Goal: Transaction & Acquisition: Purchase product/service

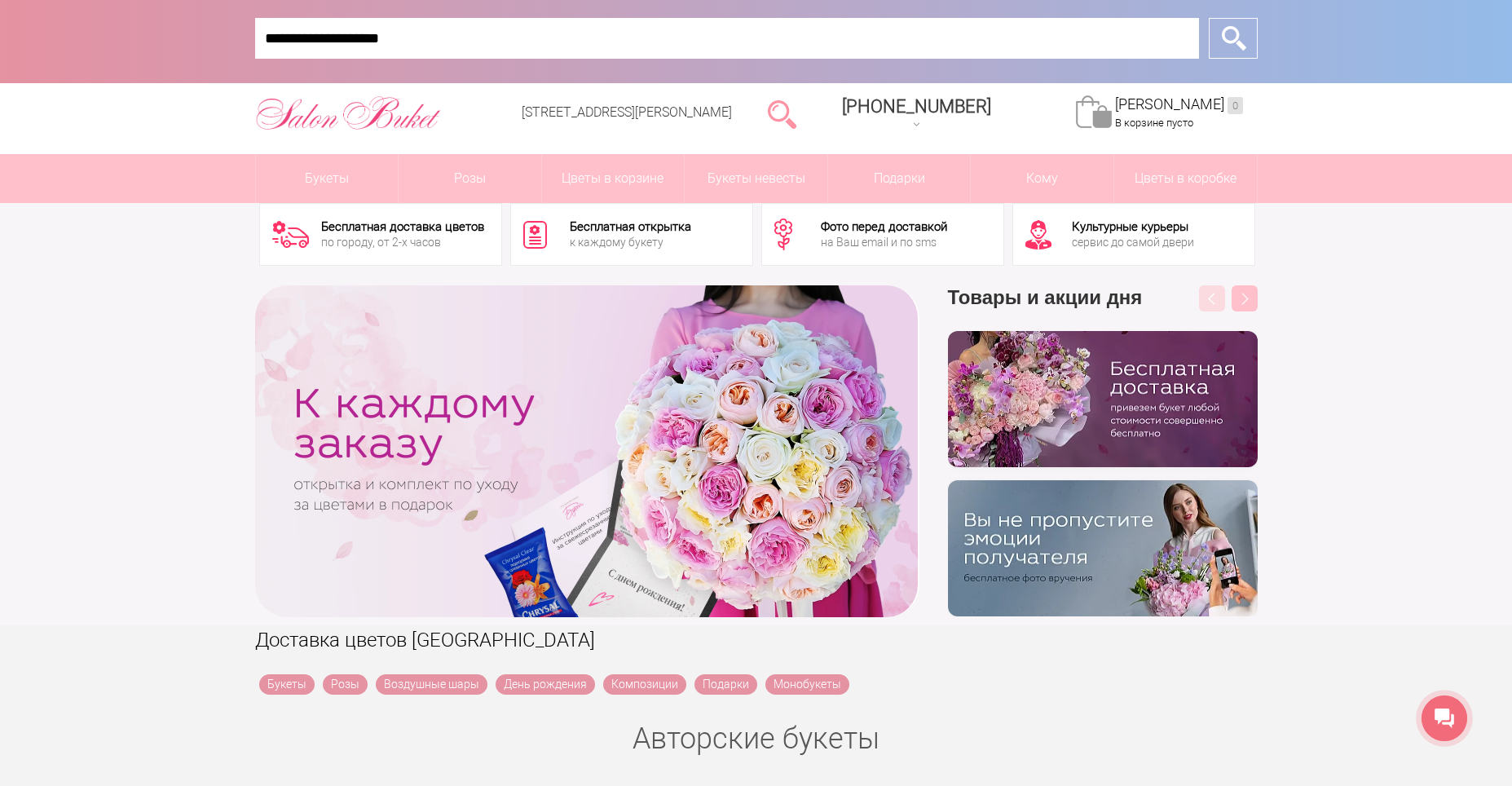
type input "**********"
click at [1209, 18] on input "*" at bounding box center [1233, 38] width 49 height 41
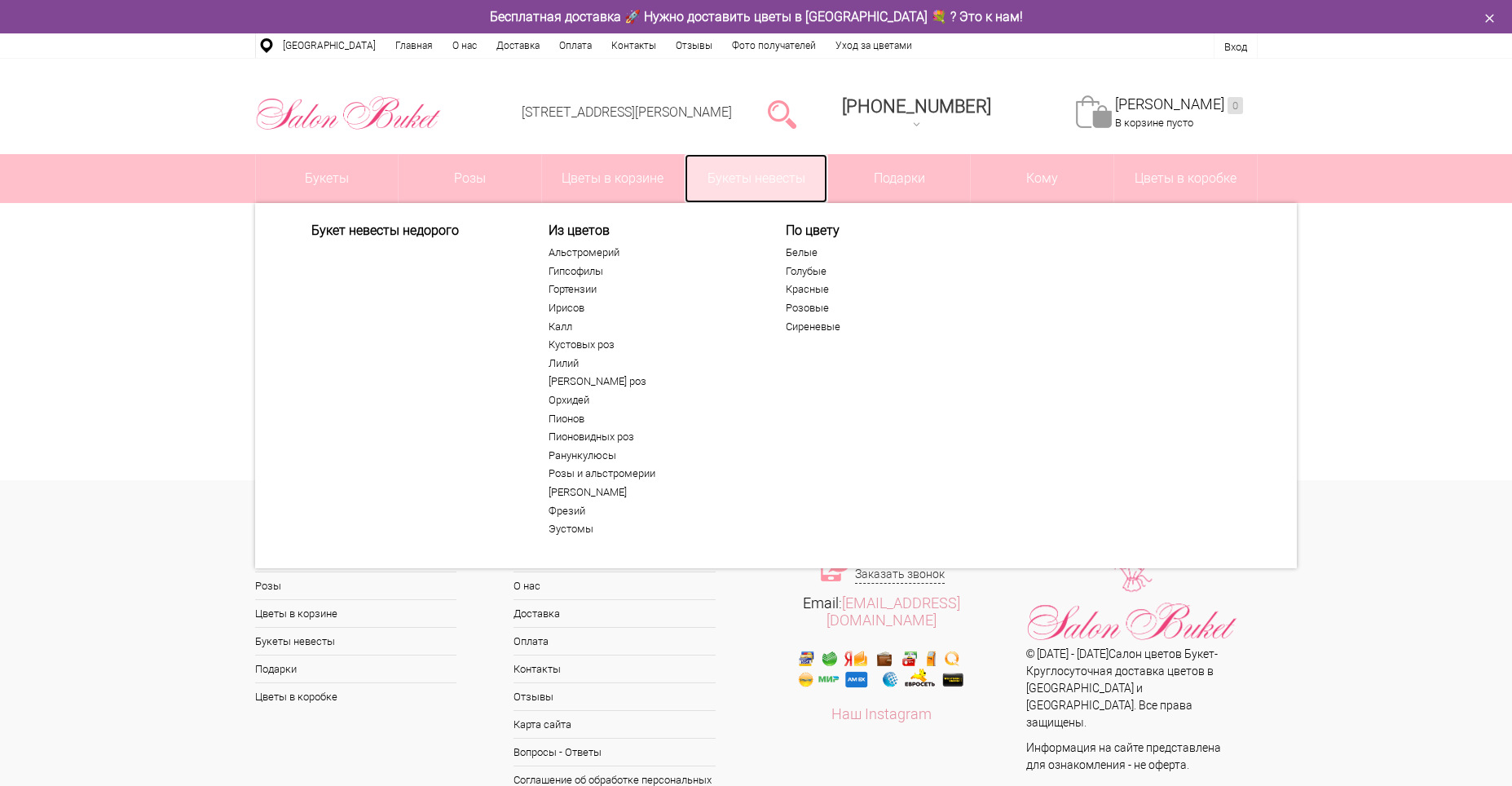
click at [745, 181] on link "Букеты невесты" at bounding box center [756, 178] width 142 height 49
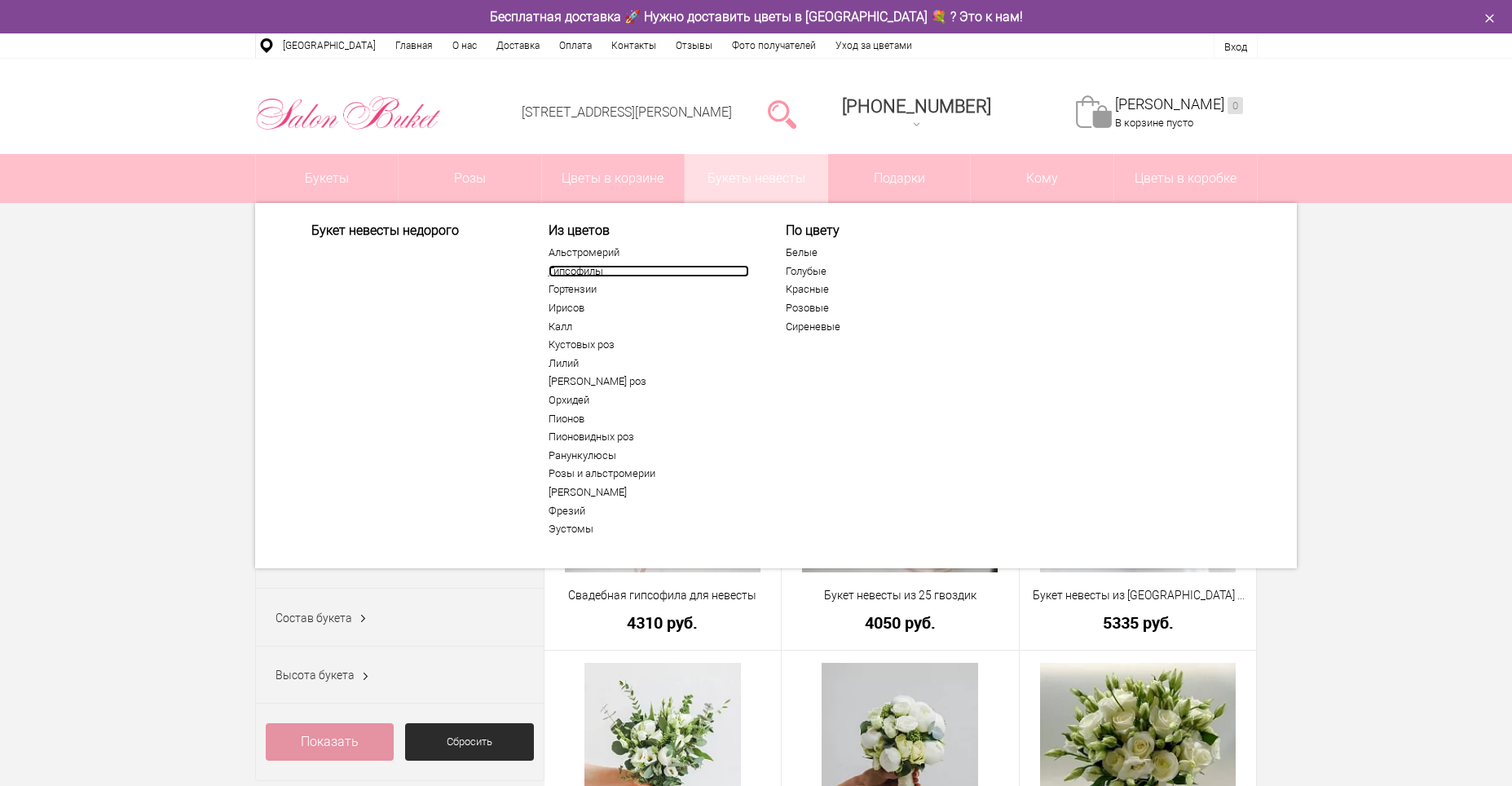
click at [586, 273] on link "Гипсофилы" at bounding box center [649, 272] width 201 height 13
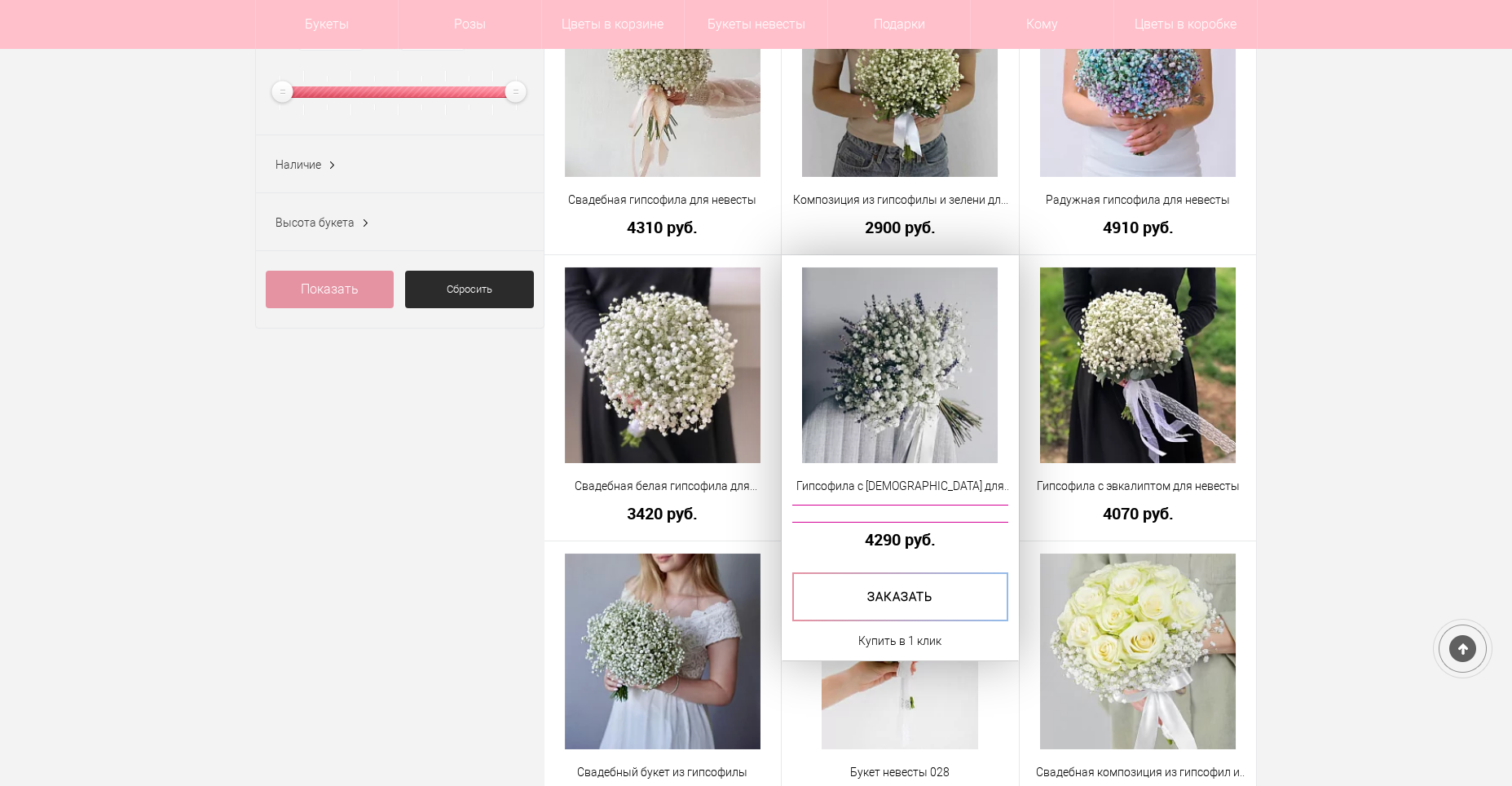
scroll to position [326, 0]
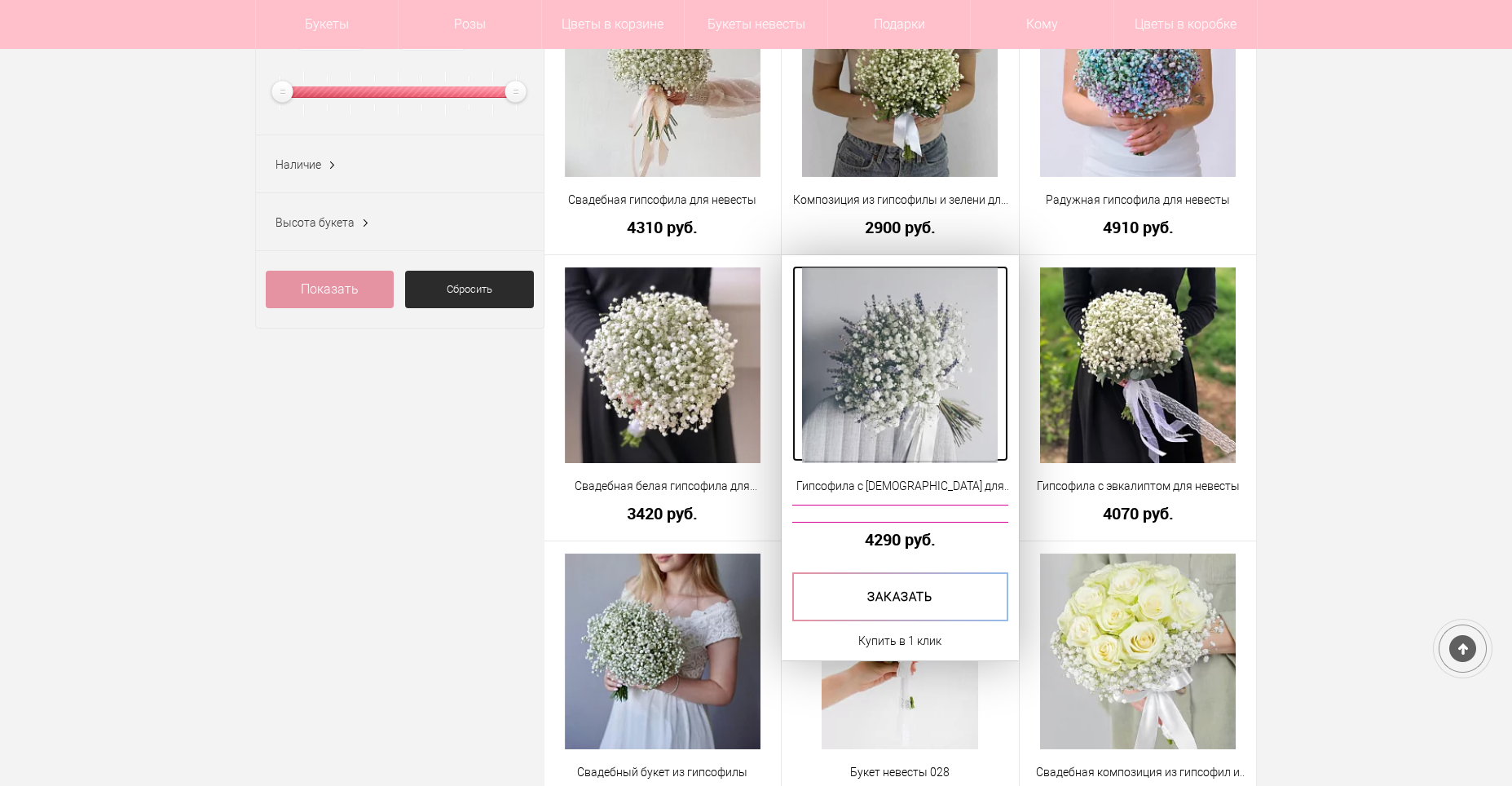
click at [907, 389] on img at bounding box center [899, 365] width 196 height 196
